Goal: Task Accomplishment & Management: Use online tool/utility

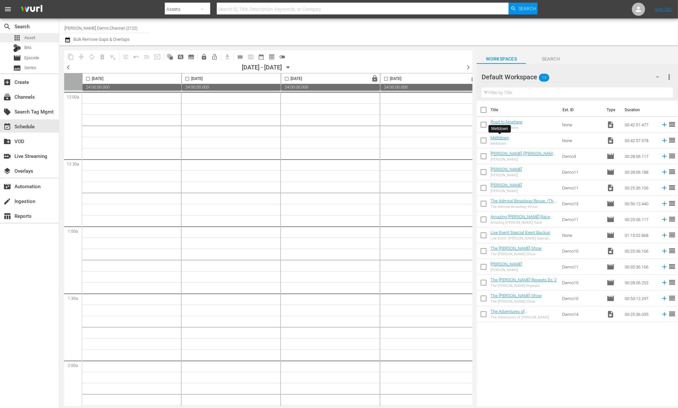
click at [32, 39] on span "Asset" at bounding box center [29, 38] width 11 height 7
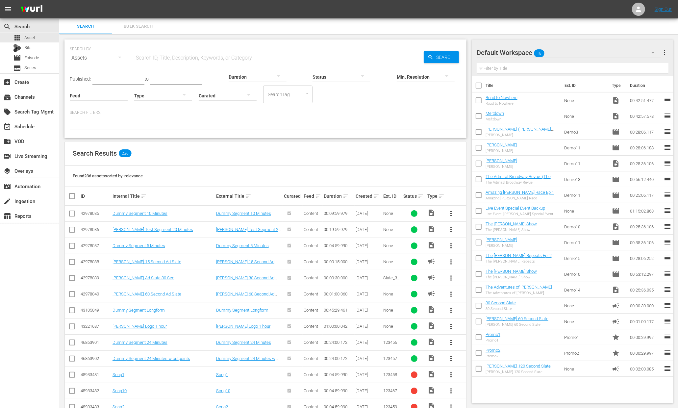
click at [372, 196] on div "Created sort" at bounding box center [369, 196] width 26 height 8
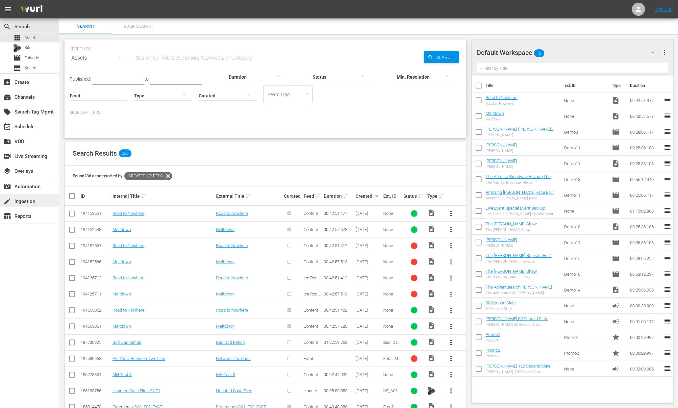
click at [29, 201] on div "create Ingestion" at bounding box center [18, 200] width 37 height 6
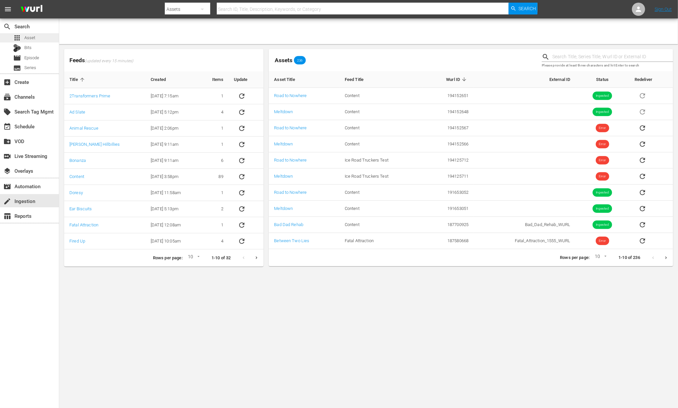
click at [33, 39] on span "Asset" at bounding box center [29, 38] width 11 height 7
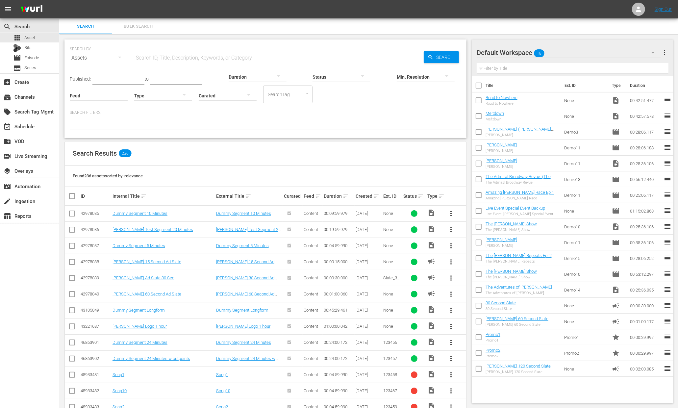
click at [372, 195] on div "Created sort" at bounding box center [369, 196] width 26 height 8
click at [371, 195] on div "Created sort" at bounding box center [369, 196] width 26 height 8
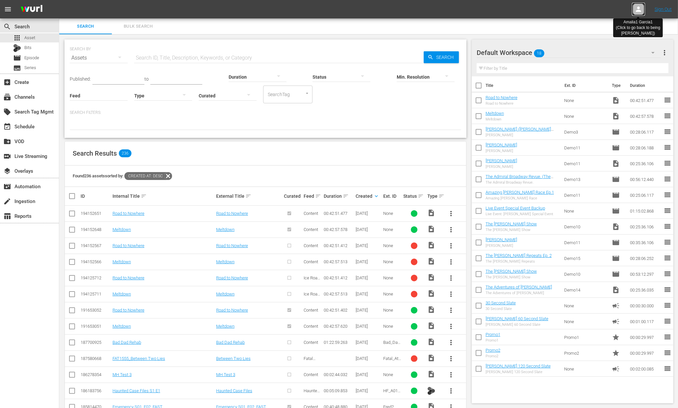
click at [637, 11] on icon at bounding box center [638, 9] width 5 height 5
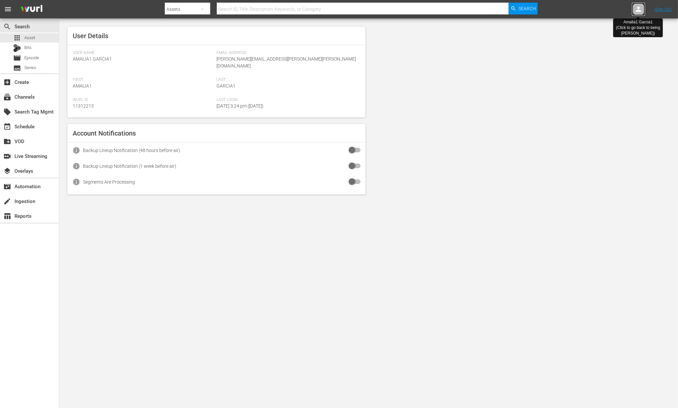
click at [639, 11] on icon at bounding box center [638, 9] width 5 height 5
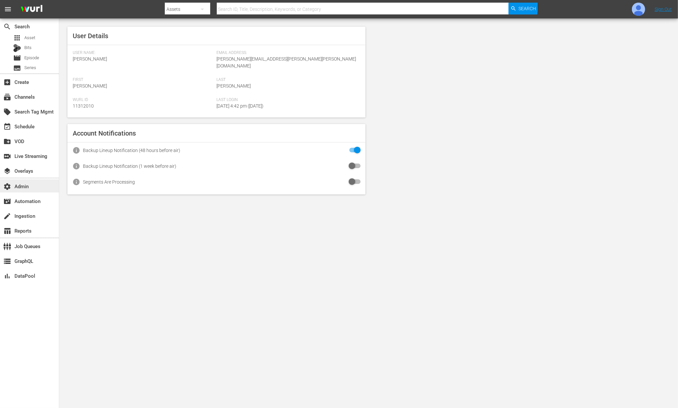
click at [27, 188] on div "settings Admin" at bounding box center [18, 185] width 37 height 6
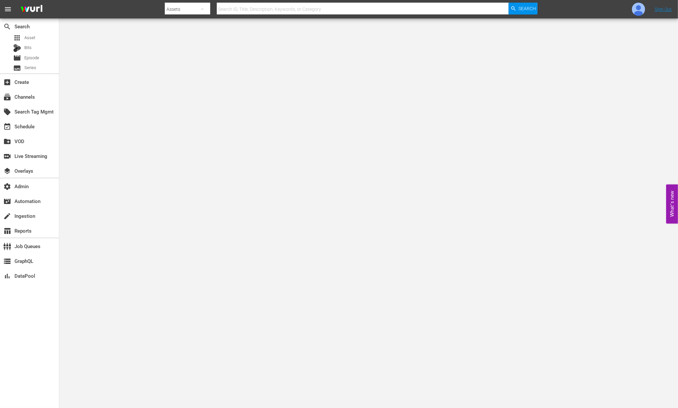
click at [569, 7] on nav "menu Search By Assets Search ID, Title, Description, Keywords, or Category Sear…" at bounding box center [339, 9] width 678 height 18
click at [641, 7] on img at bounding box center [638, 9] width 13 height 13
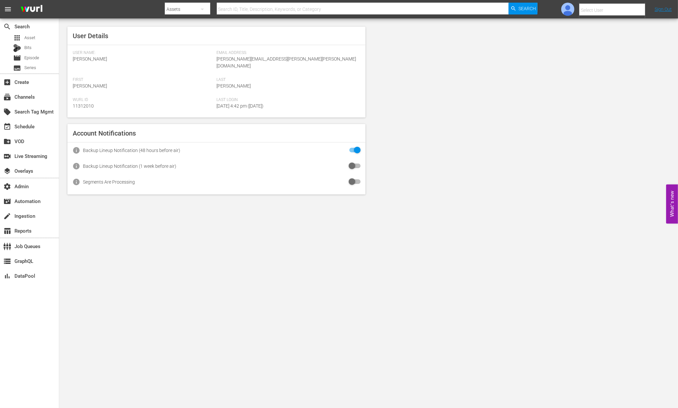
click at [622, 13] on input "text" at bounding box center [622, 10] width 84 height 16
click at [613, 45] on div "Amalia1 Garcia1 <amalia.garcia+testing1@wurl.com>" at bounding box center [607, 44] width 103 height 16
type input "Amalia1 Garcia1 (11312213)"
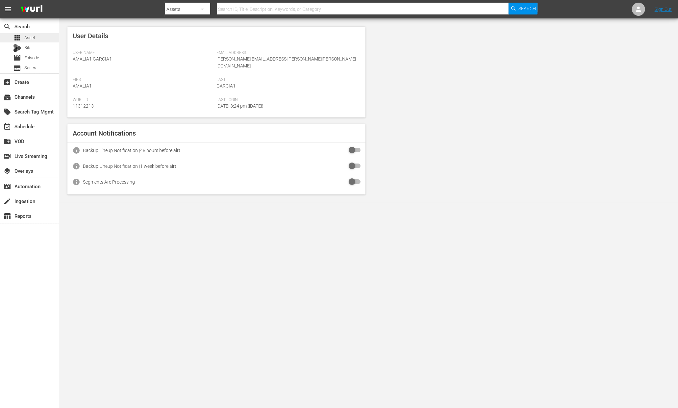
click at [31, 39] on span "Asset" at bounding box center [29, 38] width 11 height 7
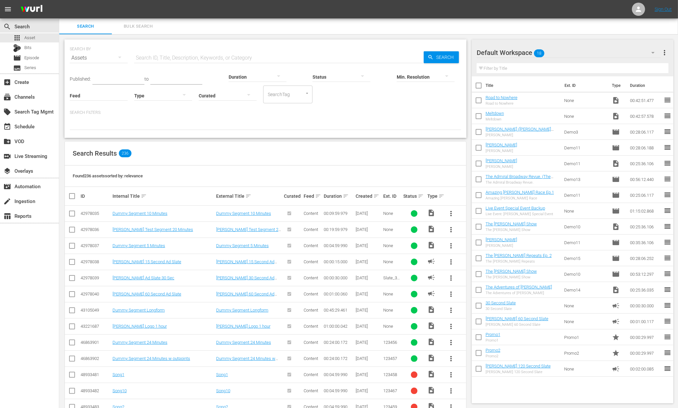
click at [368, 197] on div "Created sort" at bounding box center [369, 196] width 26 height 8
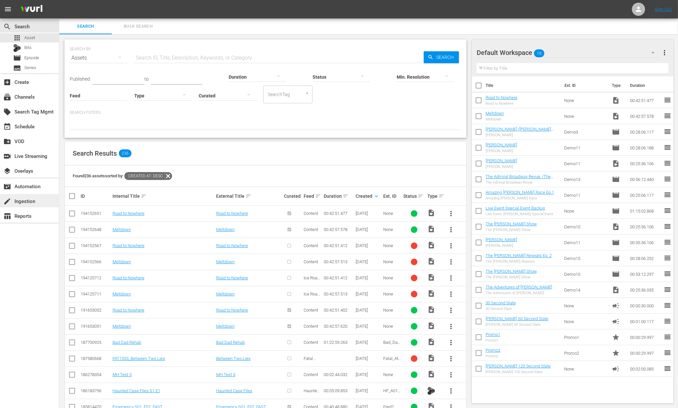
click at [25, 201] on div "create Ingestion" at bounding box center [18, 200] width 37 height 6
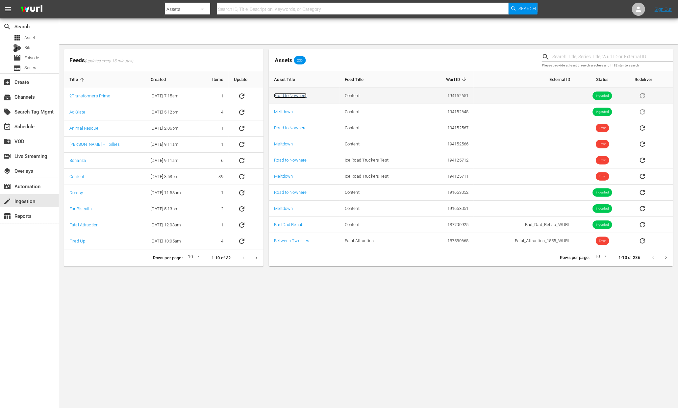
click at [293, 97] on link "Road to Nowhere" at bounding box center [290, 95] width 33 height 5
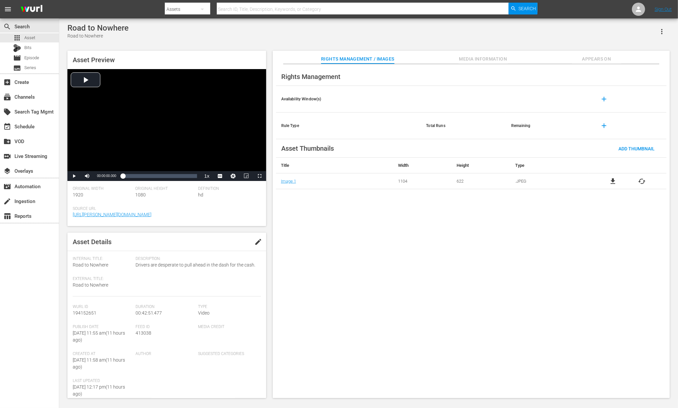
click at [336, 234] on div "Rights Management Availability Window(s) add Rule Type Total Runs Remaining add…" at bounding box center [471, 231] width 397 height 334
click at [29, 39] on span "Asset" at bounding box center [29, 38] width 11 height 7
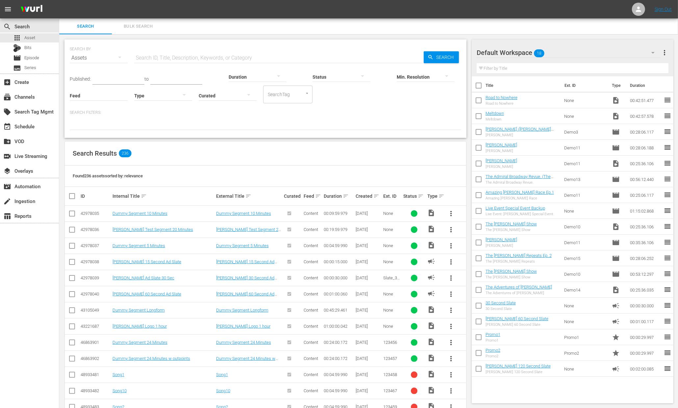
click at [371, 194] on div "Created sort" at bounding box center [369, 196] width 26 height 8
